Goal: Browse casually

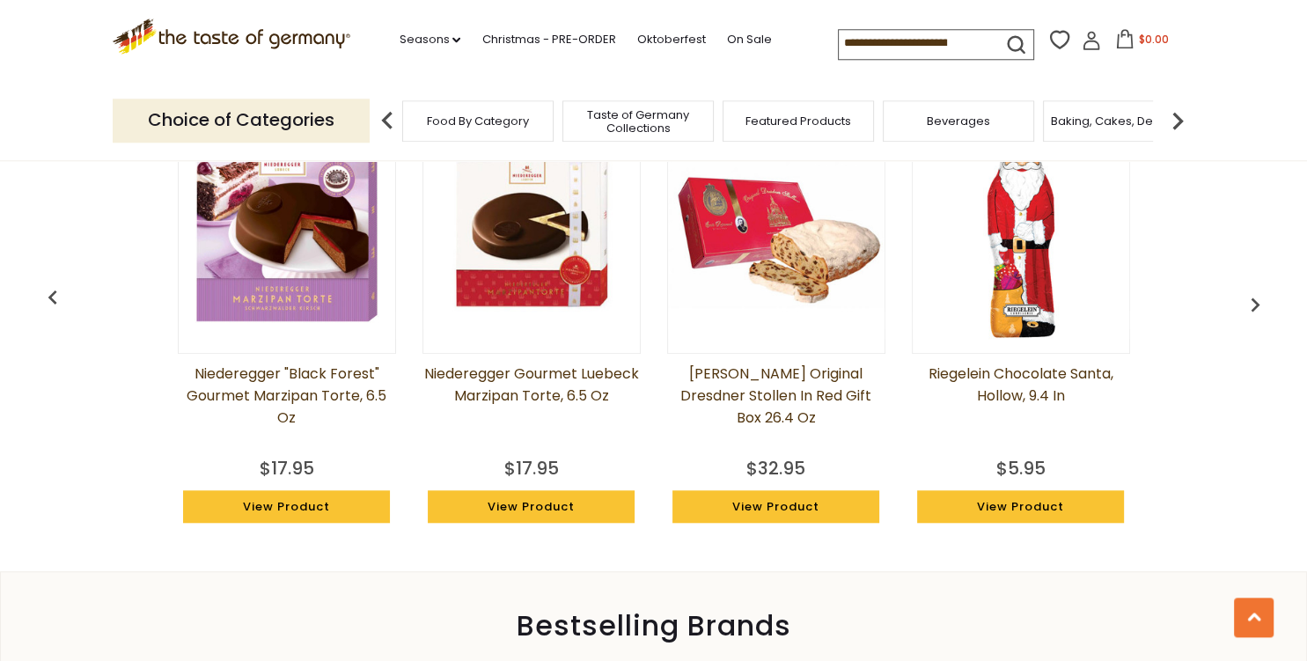
scroll to position [1301, 0]
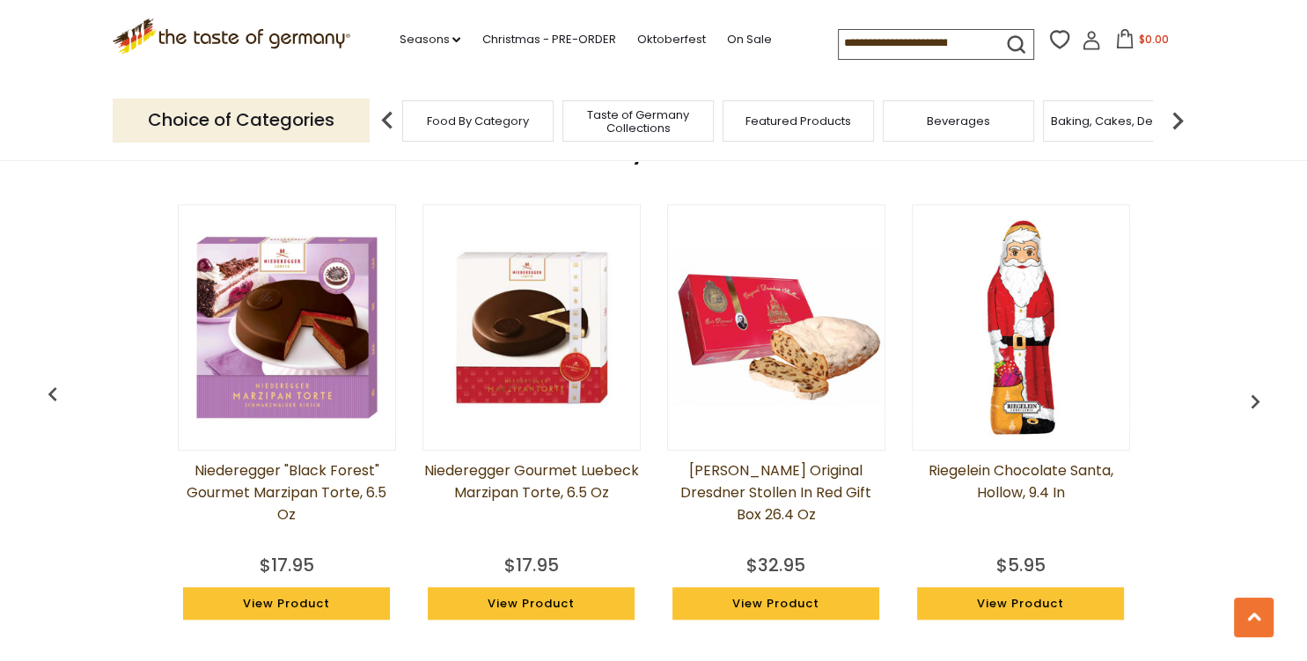
click at [302, 330] on img at bounding box center [287, 327] width 216 height 216
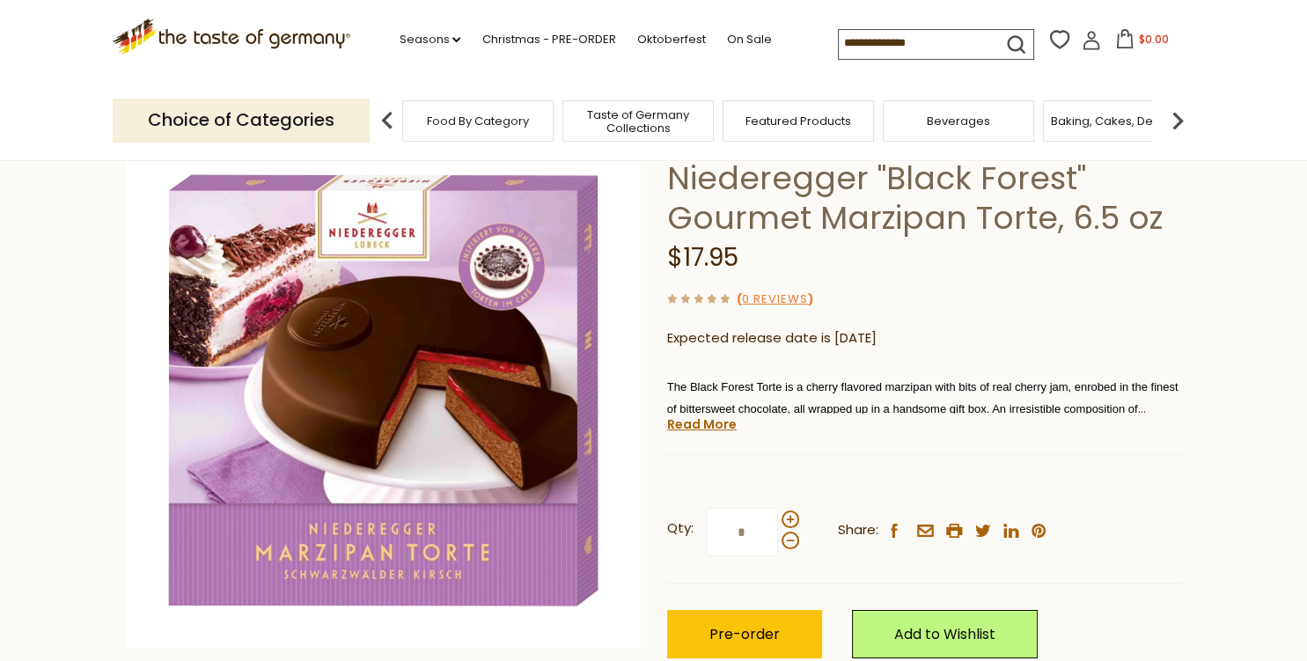
scroll to position [92, 0]
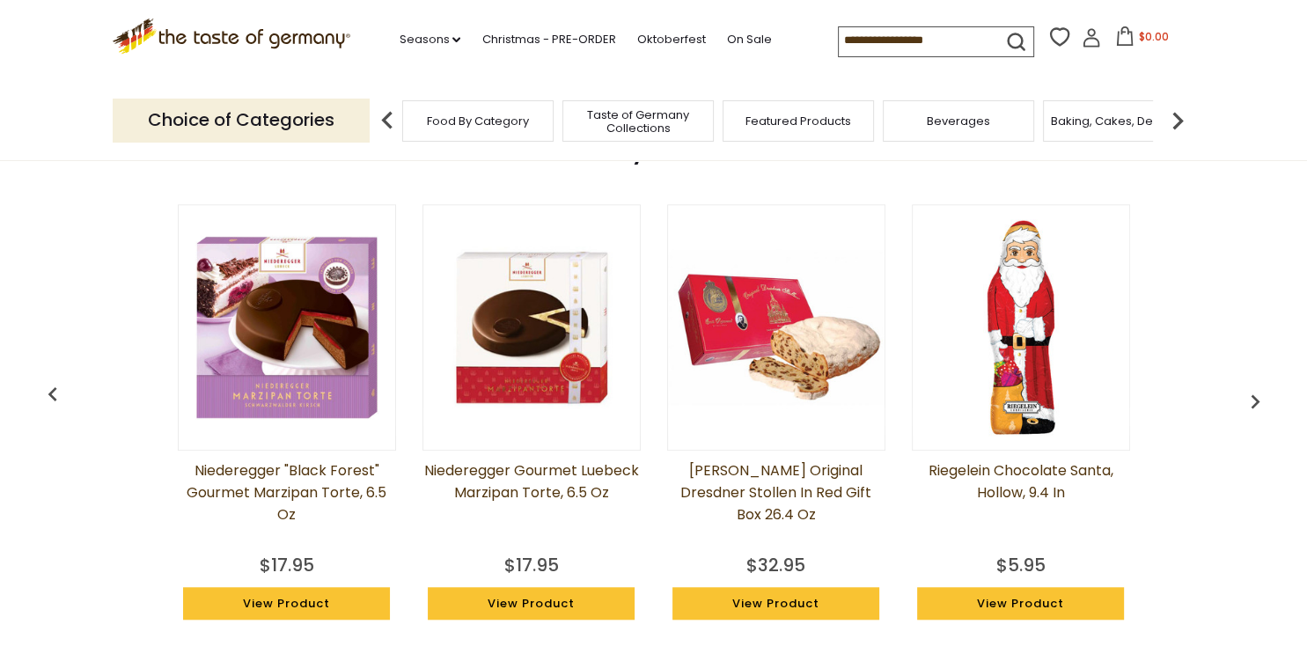
scroll to position [1301, 0]
click at [523, 333] on img at bounding box center [531, 327] width 216 height 216
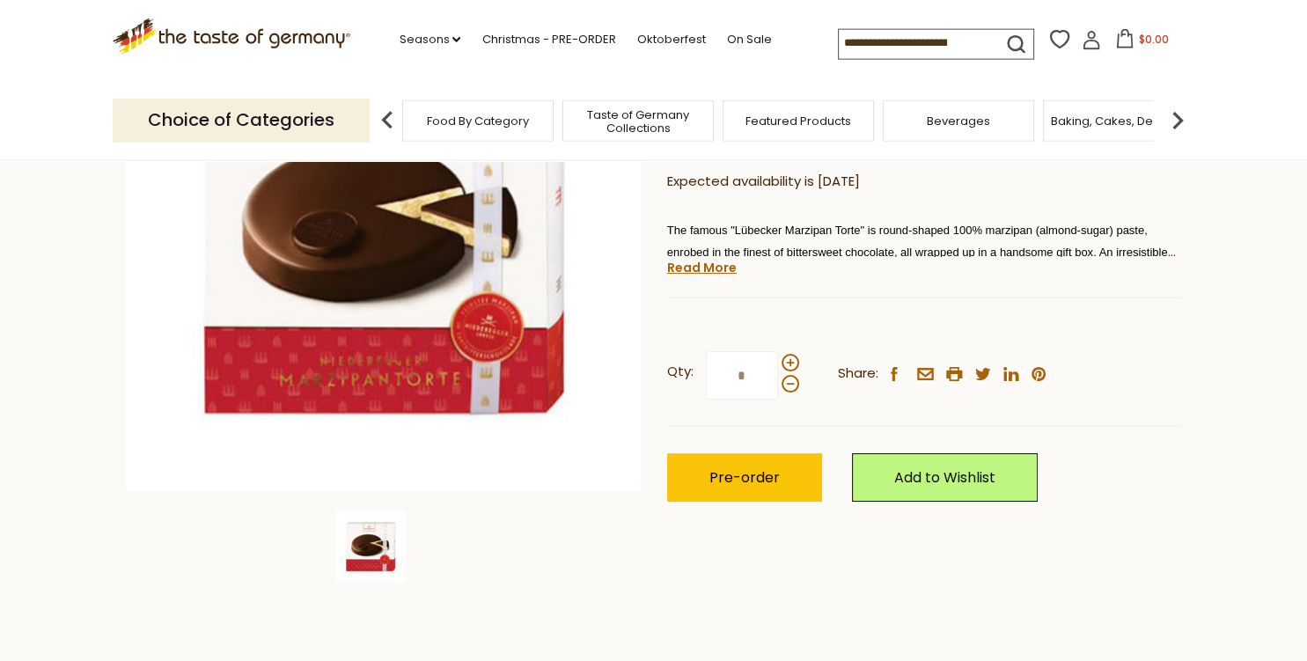
scroll to position [278, 0]
